Goal: Task Accomplishment & Management: Use online tool/utility

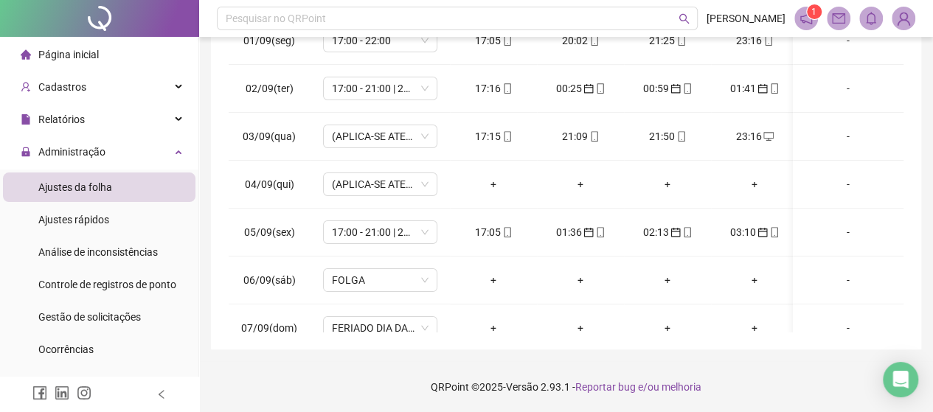
scroll to position [286, 0]
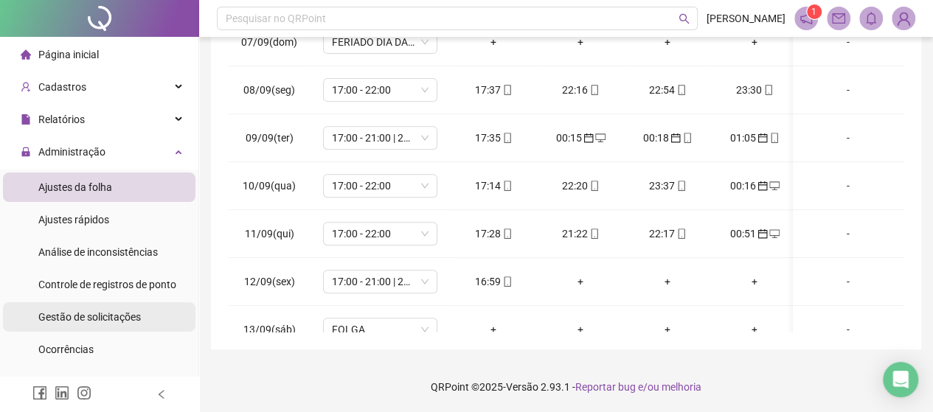
click at [102, 318] on span "Gestão de solicitações" at bounding box center [89, 317] width 102 height 12
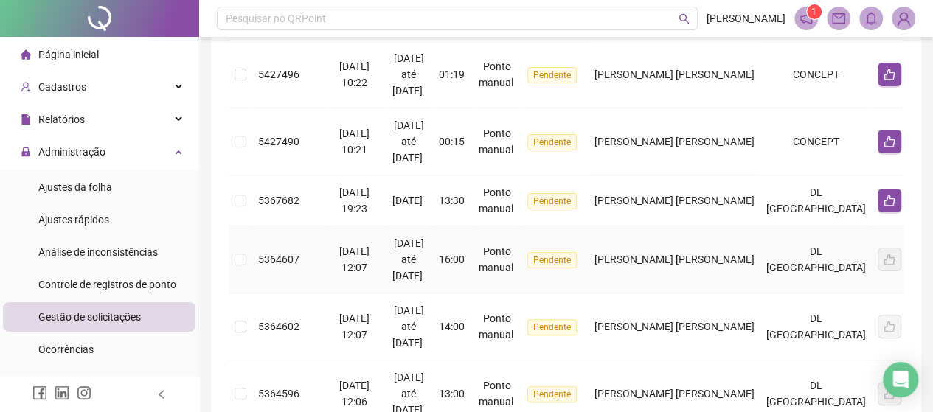
scroll to position [193, 0]
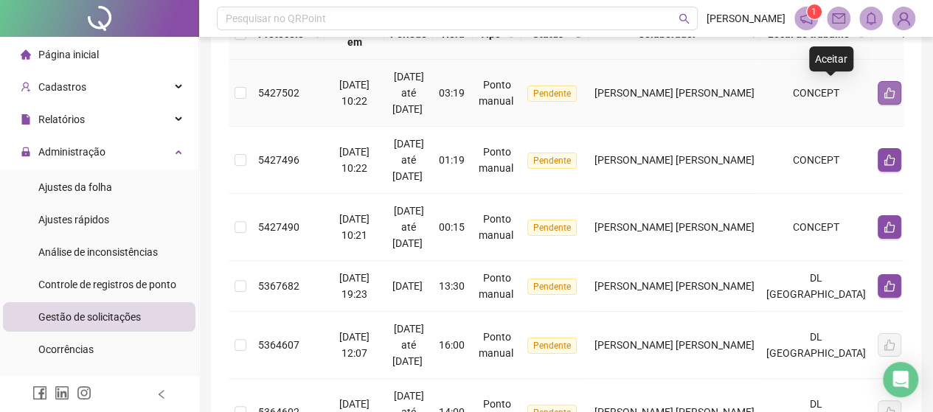
click at [884, 93] on icon "like" at bounding box center [889, 93] width 10 height 11
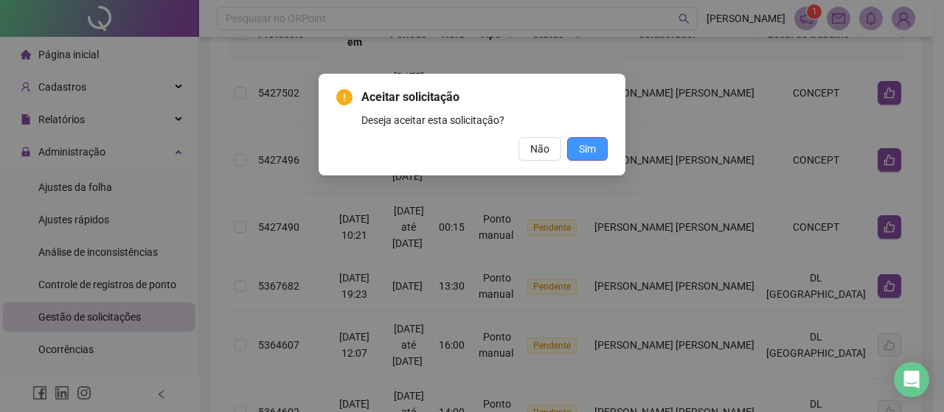
click at [585, 157] on button "Sim" at bounding box center [587, 149] width 41 height 24
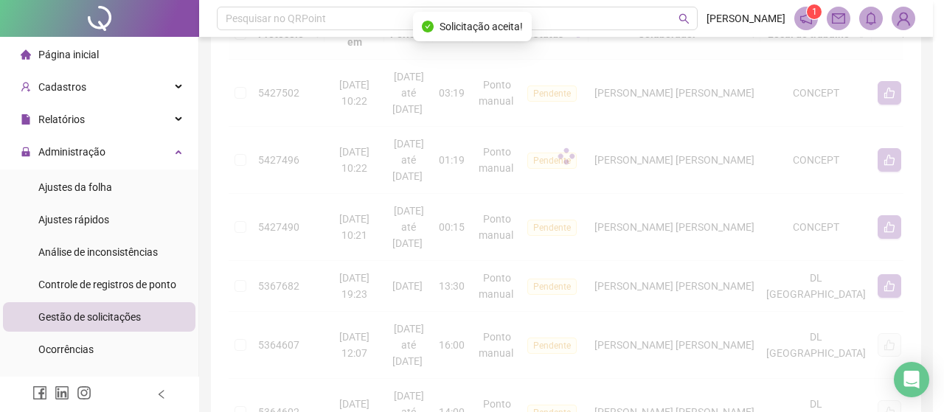
drag, startPoint x: 588, startPoint y: 142, endPoint x: 607, endPoint y: 140, distance: 18.6
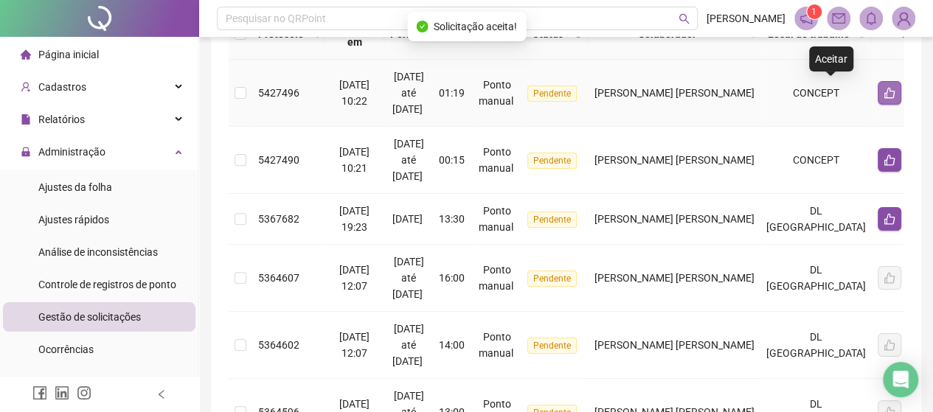
click at [877, 98] on button "button" at bounding box center [889, 93] width 24 height 24
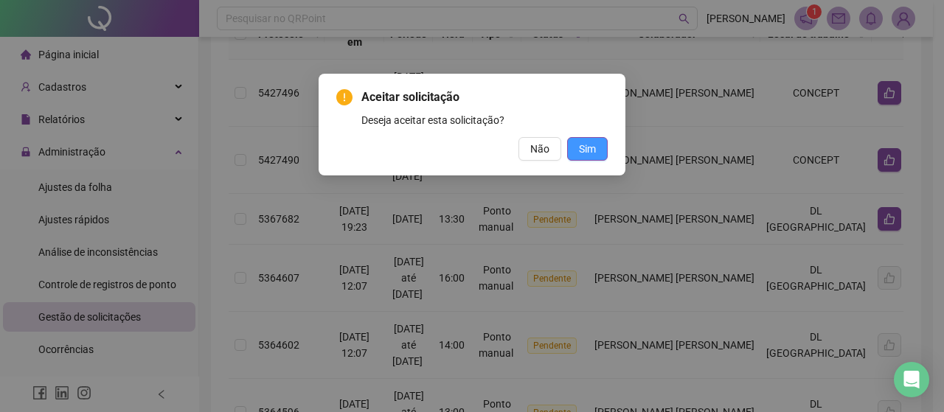
click at [599, 156] on button "Sim" at bounding box center [587, 149] width 41 height 24
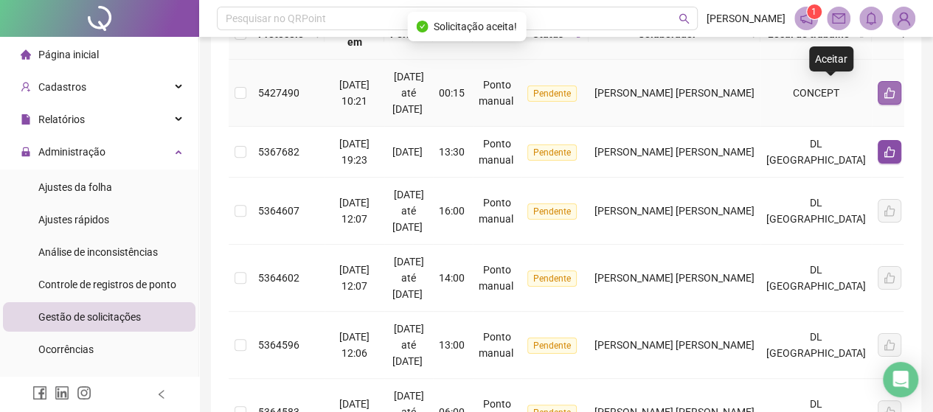
click at [884, 88] on icon "like" at bounding box center [889, 93] width 10 height 11
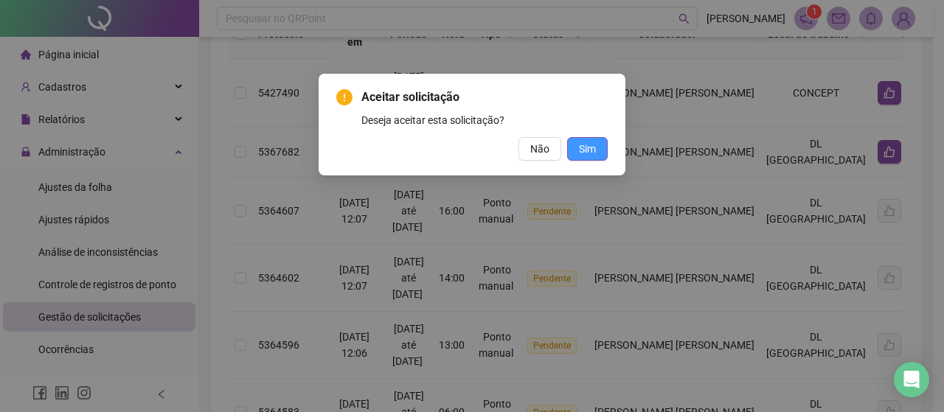
click at [587, 142] on span "Sim" at bounding box center [587, 149] width 17 height 16
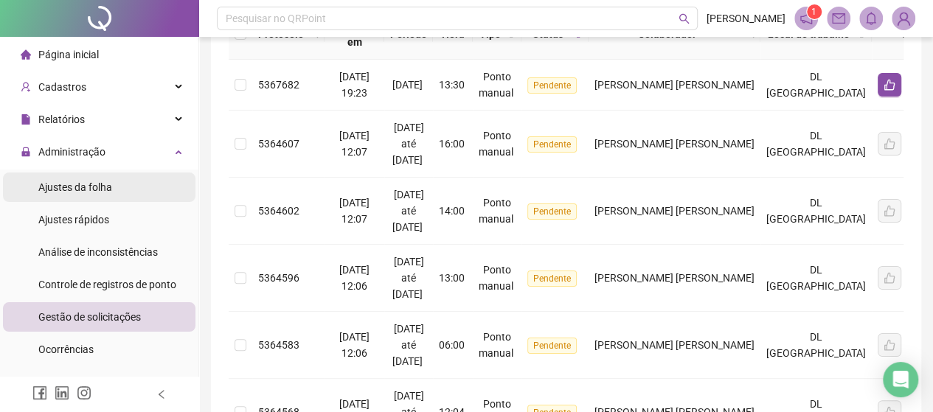
click at [123, 183] on li "Ajustes da folha" at bounding box center [99, 187] width 192 height 29
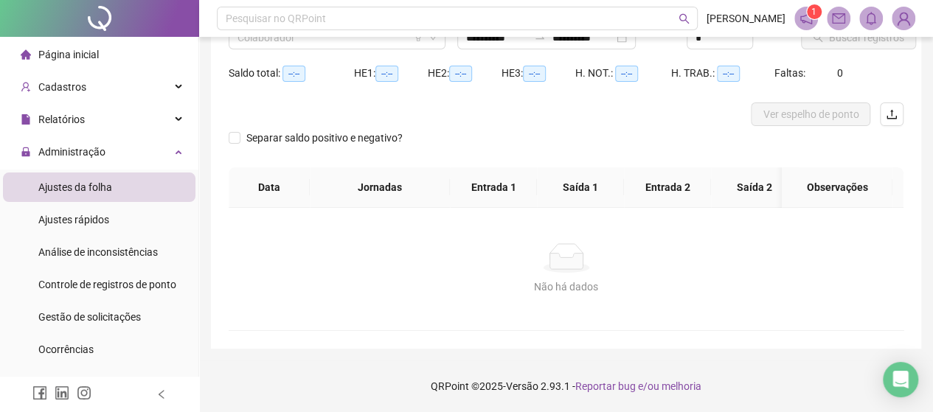
scroll to position [142, 0]
type input "**********"
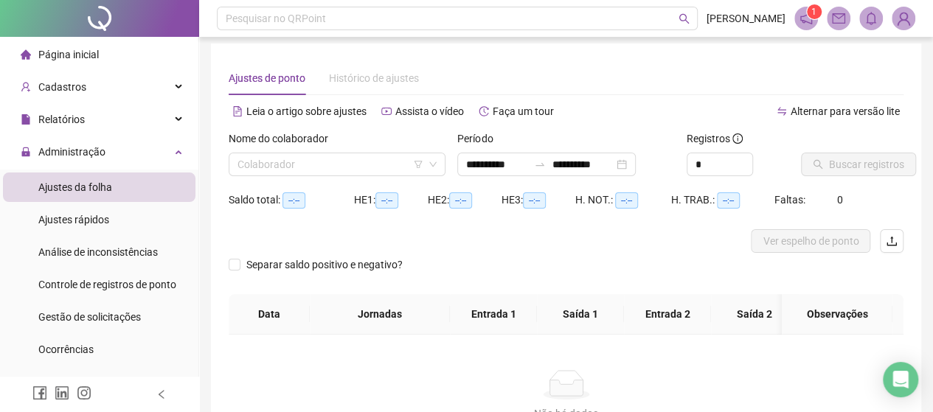
scroll to position [0, 0]
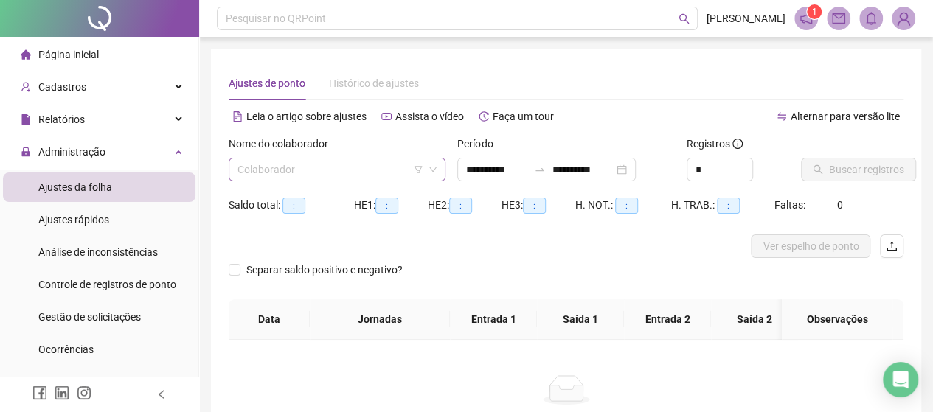
click at [365, 171] on input "search" at bounding box center [330, 170] width 186 height 22
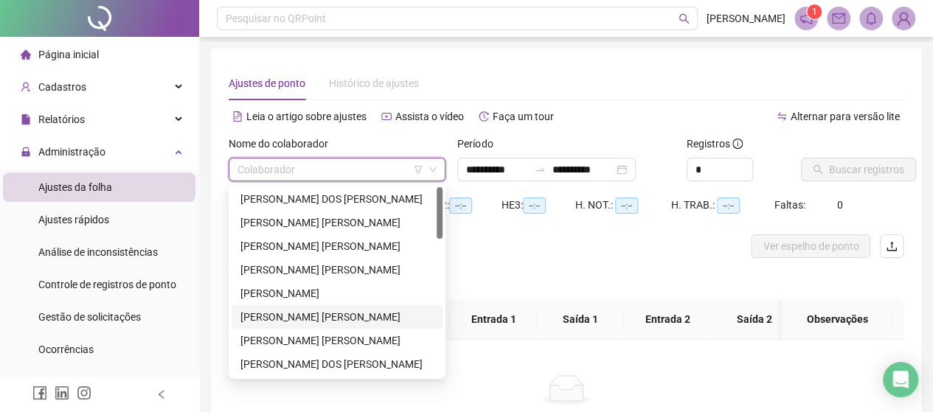
click at [292, 319] on div "[PERSON_NAME] [PERSON_NAME]" at bounding box center [336, 317] width 193 height 16
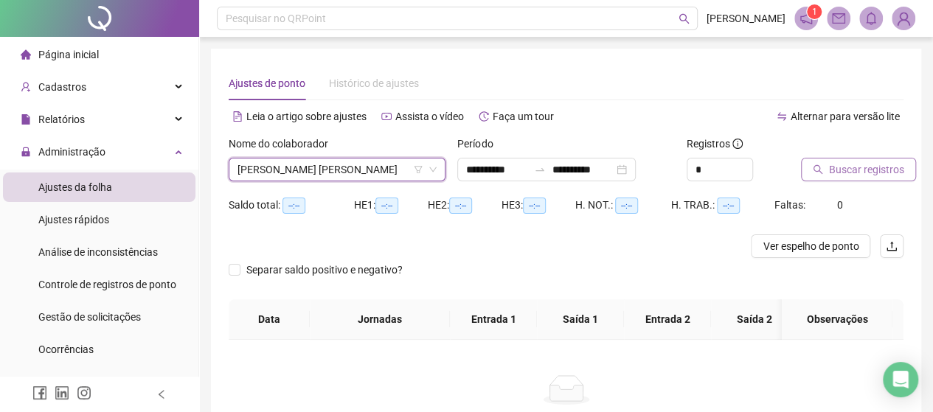
click at [858, 173] on span "Buscar registros" at bounding box center [866, 169] width 75 height 16
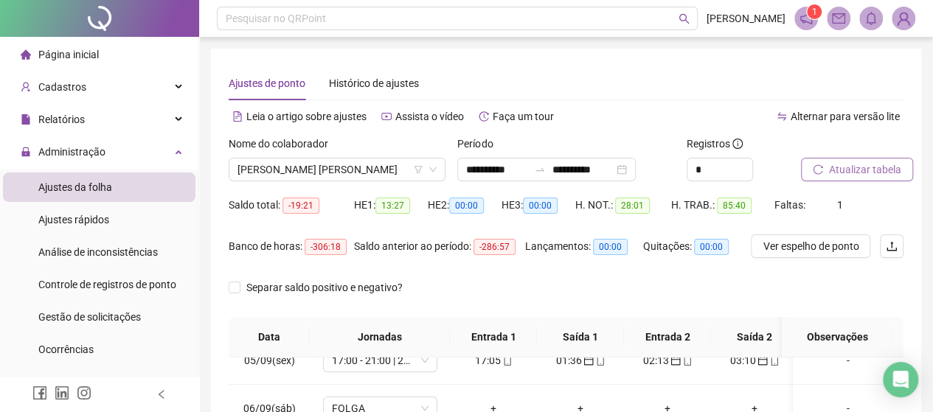
click at [853, 173] on span "Atualizar tabela" at bounding box center [865, 169] width 72 height 16
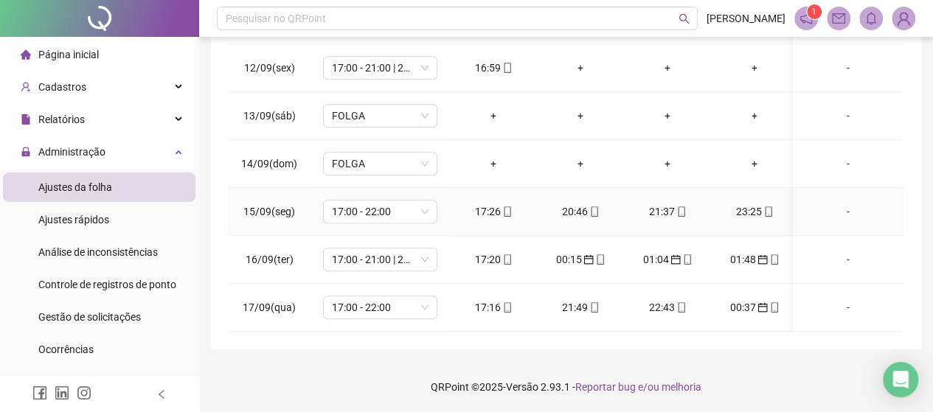
scroll to position [434, 0]
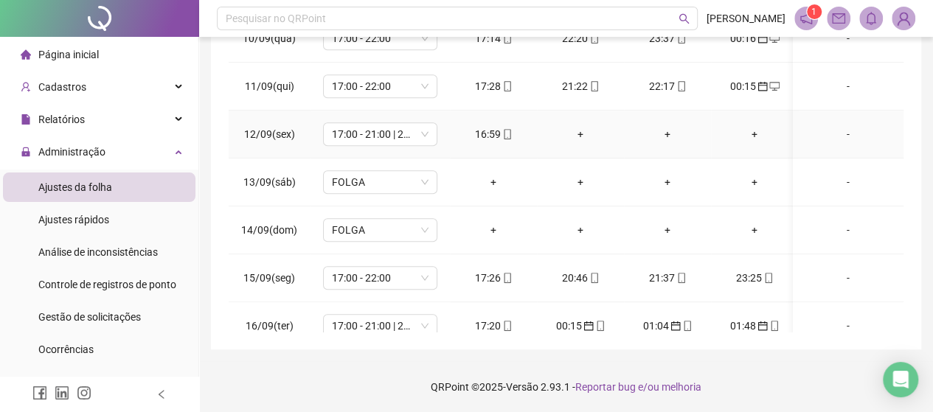
click at [583, 135] on div "+" at bounding box center [580, 134] width 63 height 16
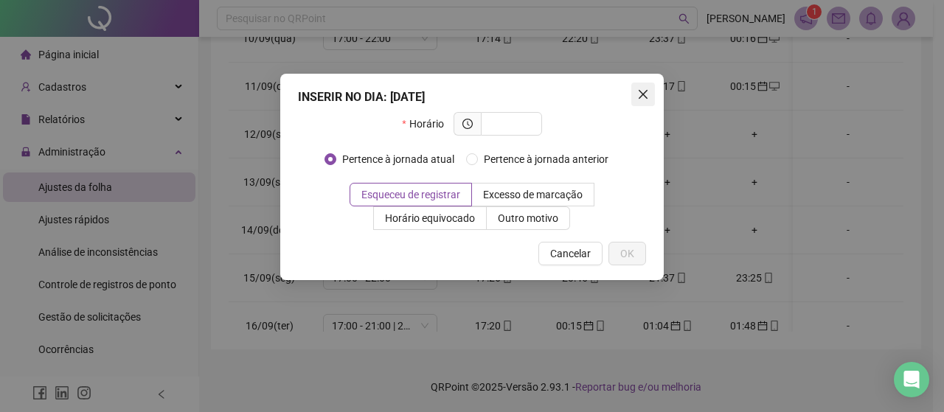
click at [642, 94] on icon "close" at bounding box center [643, 94] width 9 height 9
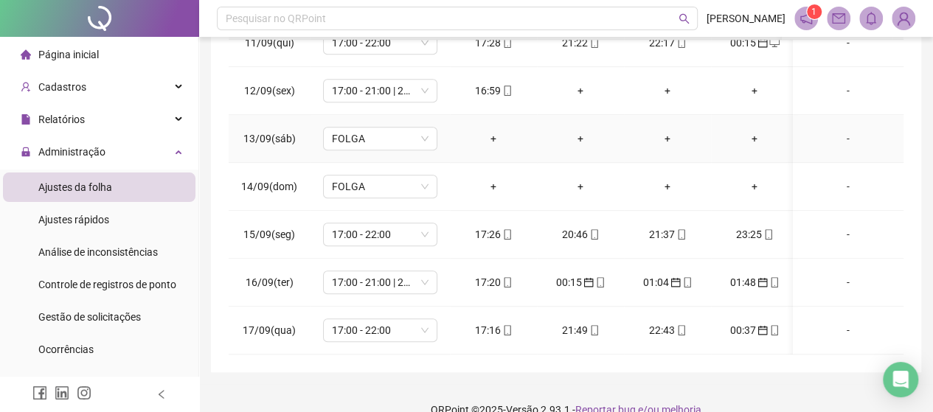
scroll to position [341, 0]
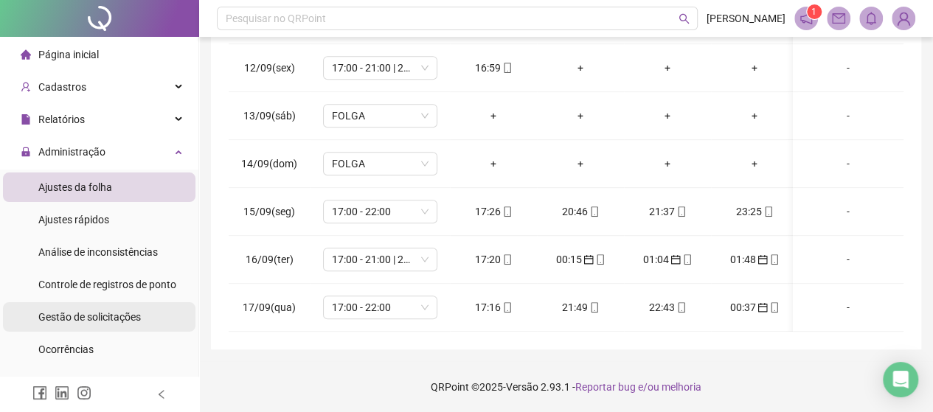
click at [58, 327] on div "Gestão de solicitações" at bounding box center [89, 316] width 102 height 29
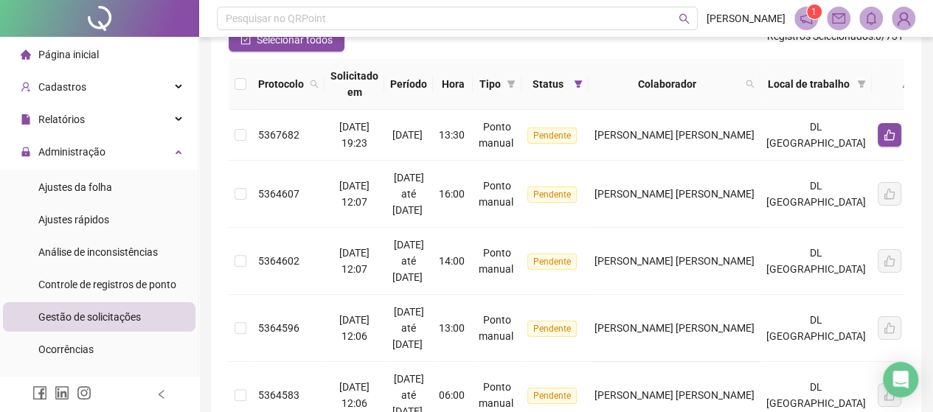
scroll to position [119, 0]
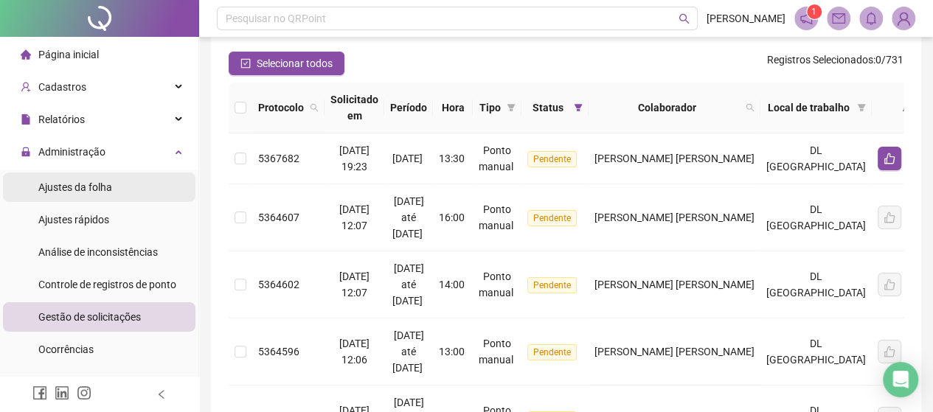
click at [88, 181] on span "Ajustes da folha" at bounding box center [75, 187] width 74 height 12
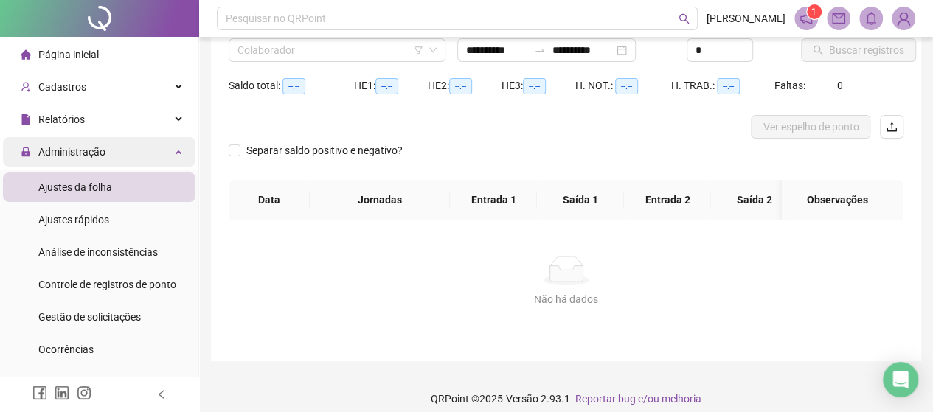
type input "**********"
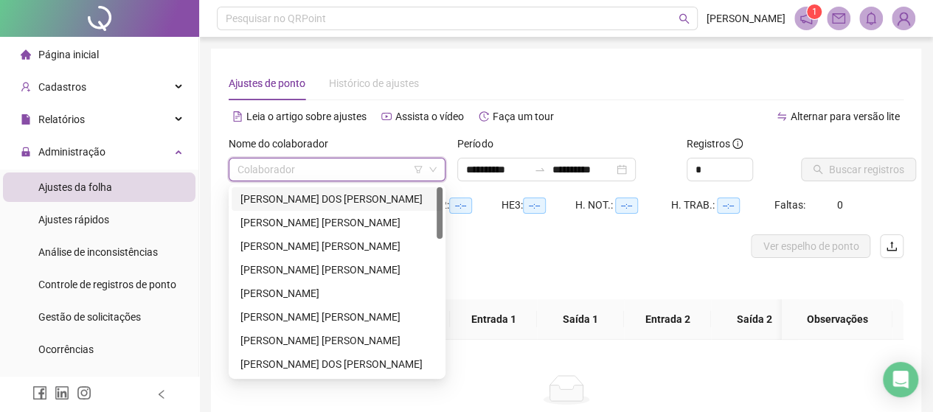
click at [288, 166] on input "search" at bounding box center [330, 170] width 186 height 22
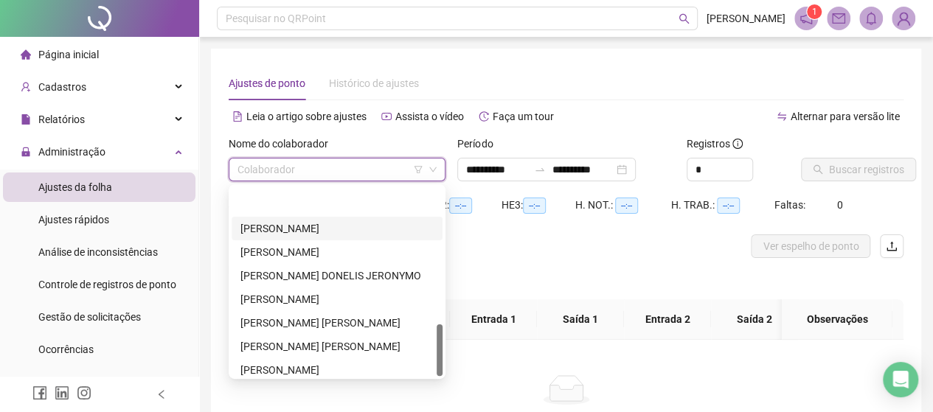
scroll to position [496, 0]
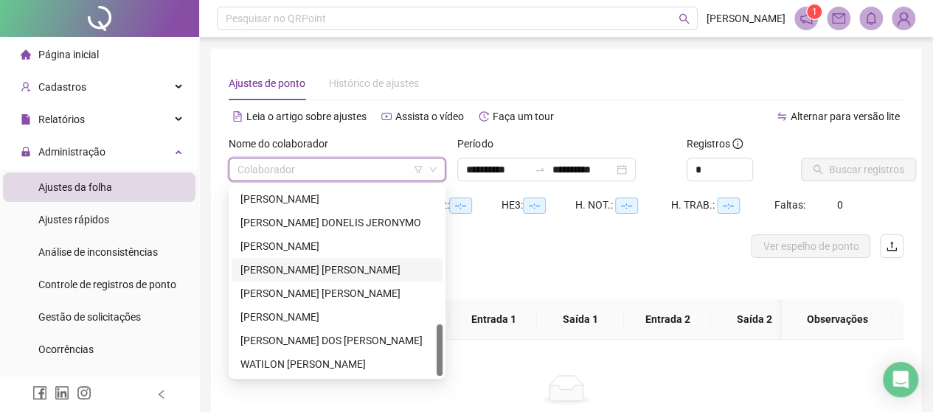
click at [336, 271] on div "[PERSON_NAME] [PERSON_NAME]" at bounding box center [336, 270] width 193 height 16
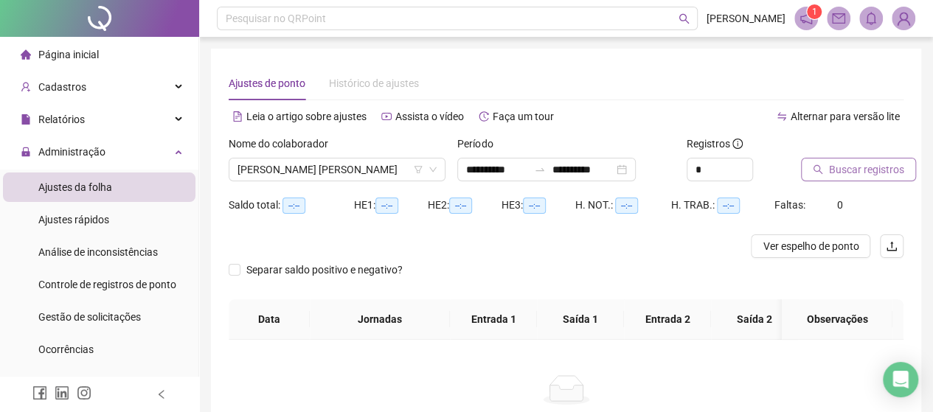
click at [857, 163] on span "Buscar registros" at bounding box center [866, 169] width 75 height 16
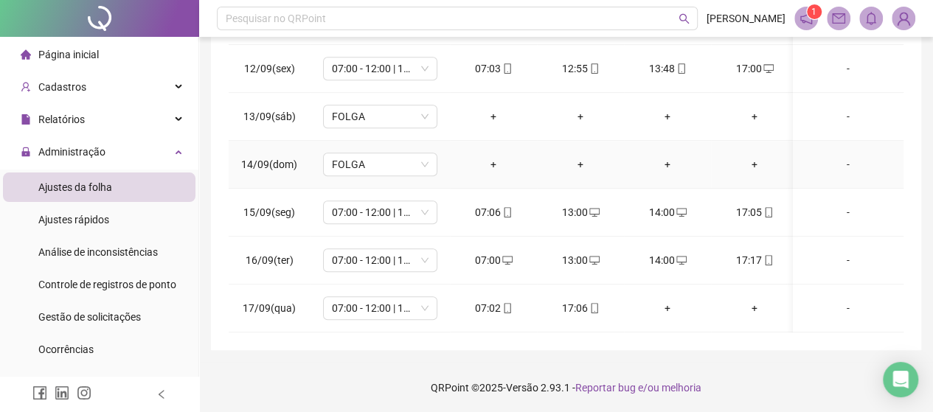
scroll to position [341, 0]
